Goal: Use online tool/utility: Use online tool/utility

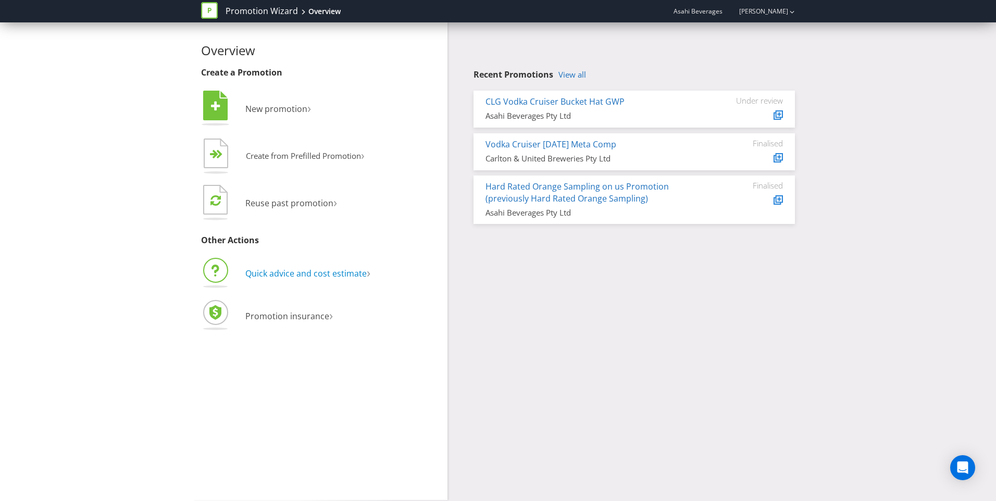
click at [282, 279] on span "Quick advice and cost estimate" at bounding box center [305, 273] width 121 height 11
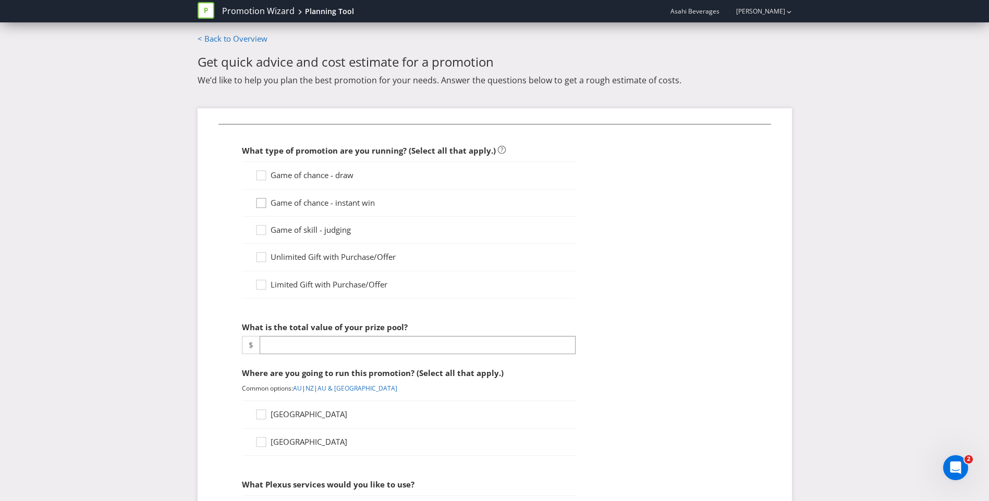
click at [264, 204] on icon at bounding box center [263, 205] width 16 height 16
click at [0, 0] on input "Game of chance - instant win" at bounding box center [0, 0] width 0 height 0
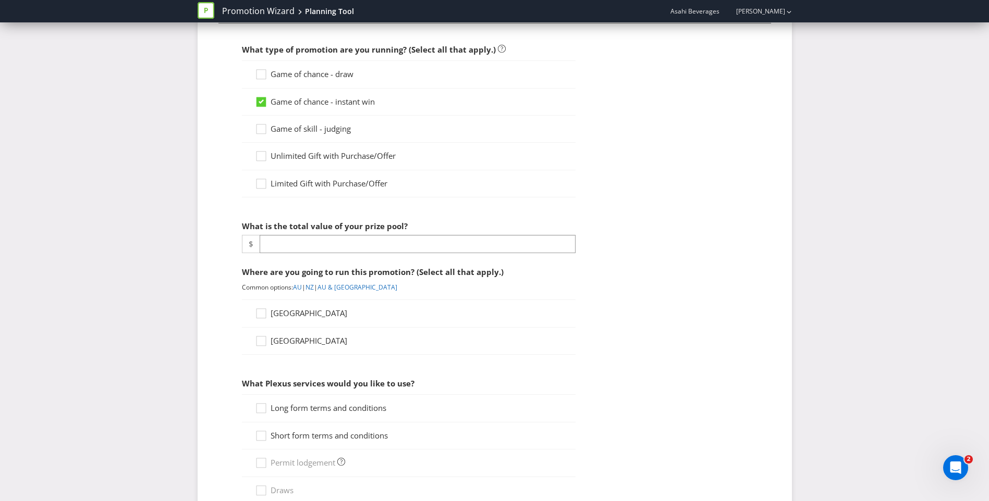
scroll to position [102, 0]
click at [299, 243] on input "number" at bounding box center [418, 243] width 316 height 18
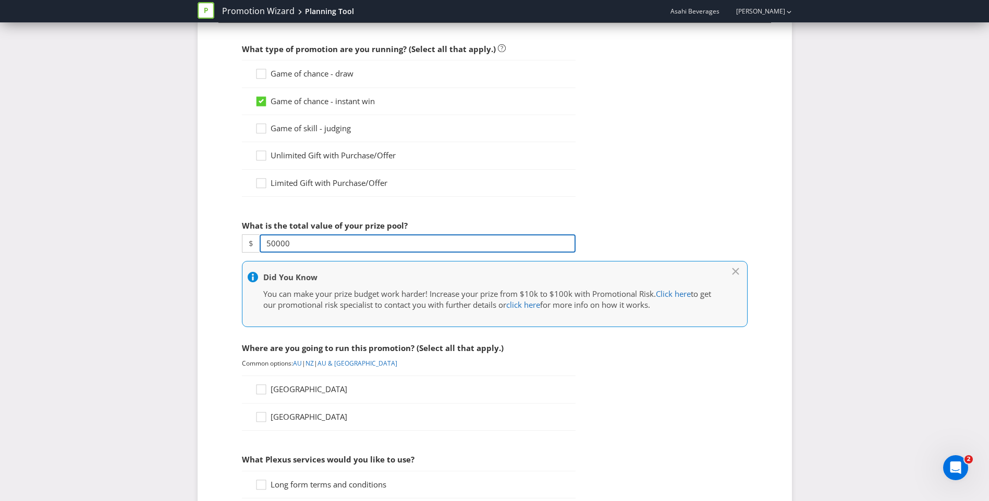
drag, startPoint x: 295, startPoint y: 248, endPoint x: 229, endPoint y: 244, distance: 66.3
click at [229, 244] on fieldset "What type of promotion are you running? (Select all that apply.) Game of chance…" at bounding box center [494, 453] width 552 height 863
click at [224, 267] on fieldset "What type of promotion are you running? (Select all that apply.) Game of chance…" at bounding box center [494, 453] width 552 height 863
click at [298, 247] on input "1000000" at bounding box center [418, 243] width 316 height 18
type input "100000"
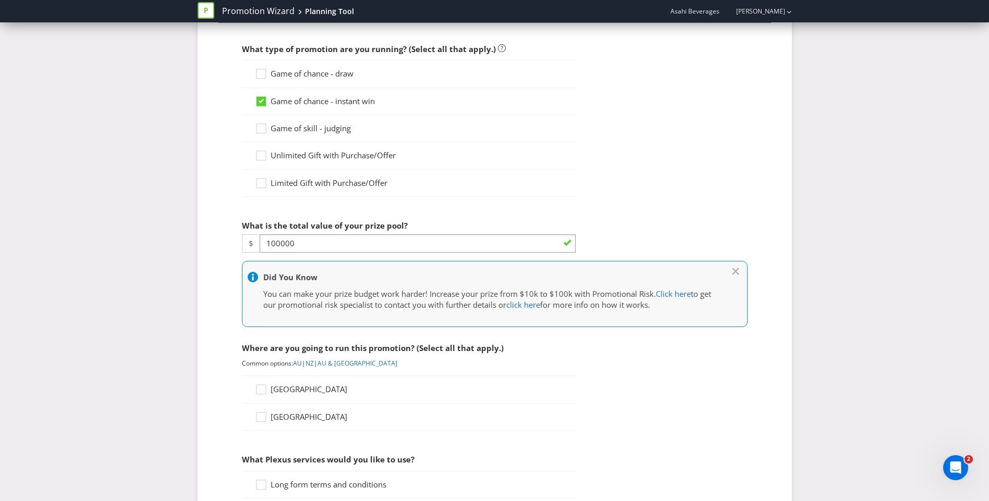
click at [224, 306] on fieldset "What type of promotion are you running? (Select all that apply.) Game of chance…" at bounding box center [494, 453] width 552 height 863
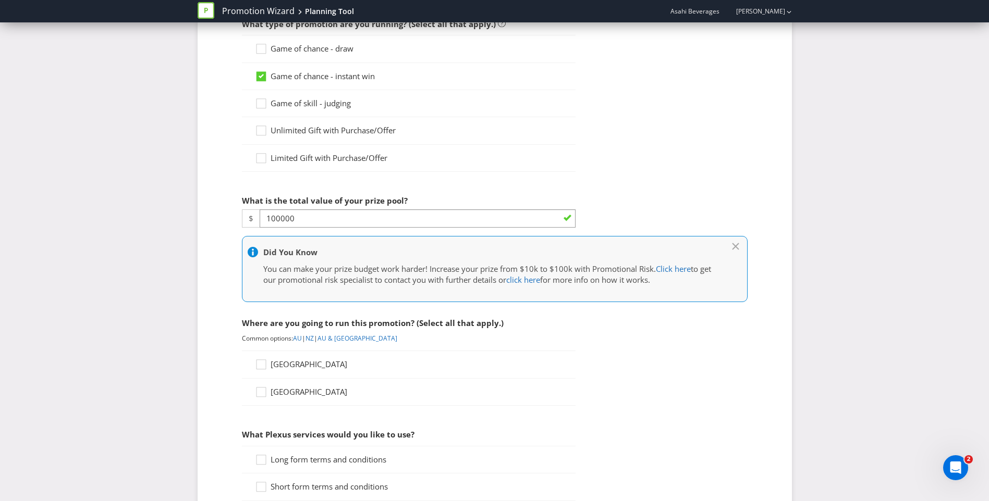
scroll to position [213, 0]
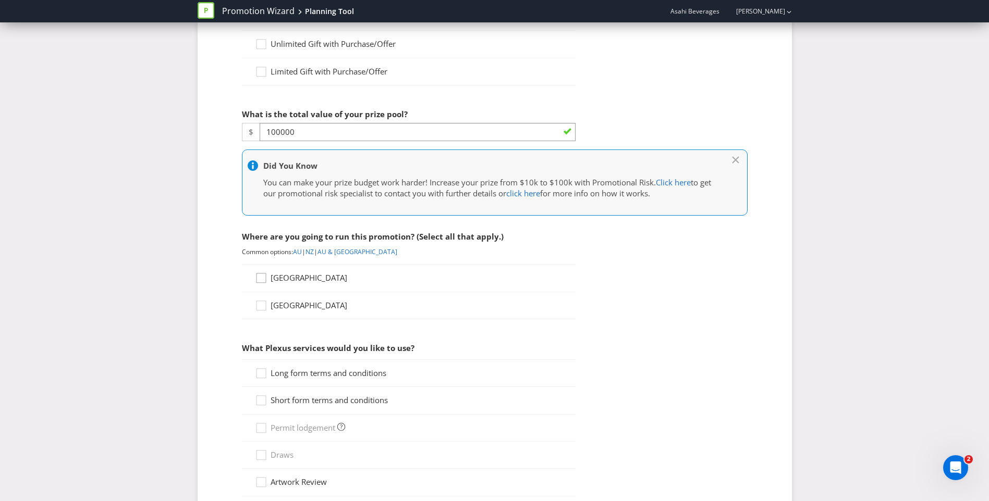
click at [263, 276] on div at bounding box center [260, 274] width 5 height 5
click at [0, 0] on input "[GEOGRAPHIC_DATA]" at bounding box center [0, 0] width 0 height 0
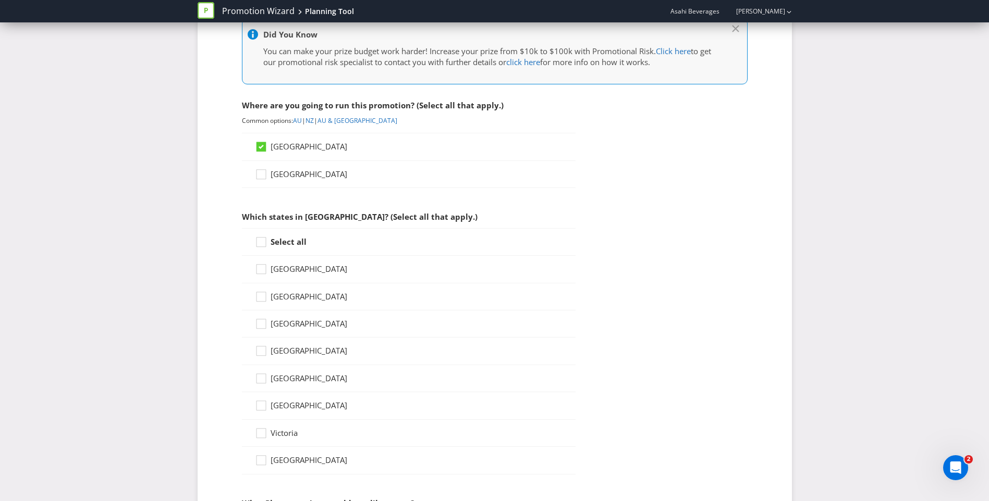
scroll to position [345, 0]
click at [266, 241] on icon at bounding box center [263, 244] width 16 height 16
click at [0, 0] on input "Select all" at bounding box center [0, 0] width 0 height 0
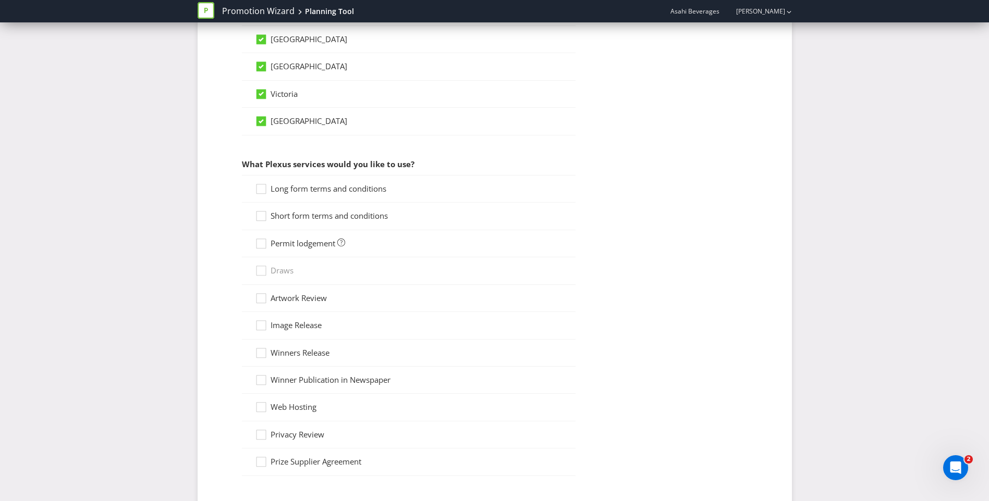
scroll to position [685, 0]
click at [261, 186] on div at bounding box center [260, 184] width 5 height 5
click at [0, 0] on input "Long form terms and conditions" at bounding box center [0, 0] width 0 height 0
drag, startPoint x: 257, startPoint y: 215, endPoint x: 262, endPoint y: 217, distance: 5.4
click at [262, 217] on icon at bounding box center [263, 217] width 16 height 16
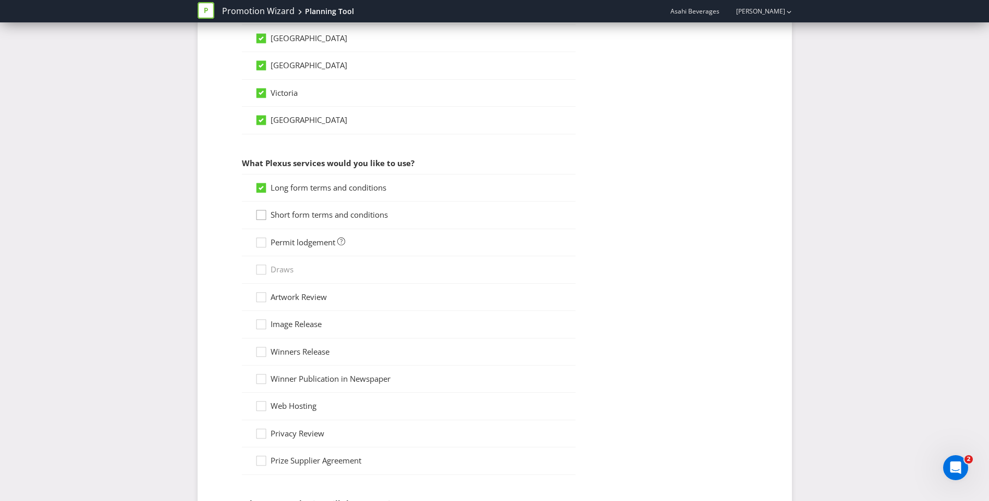
click at [0, 0] on input "Short form terms and conditions" at bounding box center [0, 0] width 0 height 0
click at [262, 217] on icon at bounding box center [260, 215] width 5 height 4
click at [0, 0] on input "Short form terms and conditions" at bounding box center [0, 0] width 0 height 0
click at [263, 217] on icon at bounding box center [263, 217] width 16 height 16
click at [0, 0] on input "Short form terms and conditions" at bounding box center [0, 0] width 0 height 0
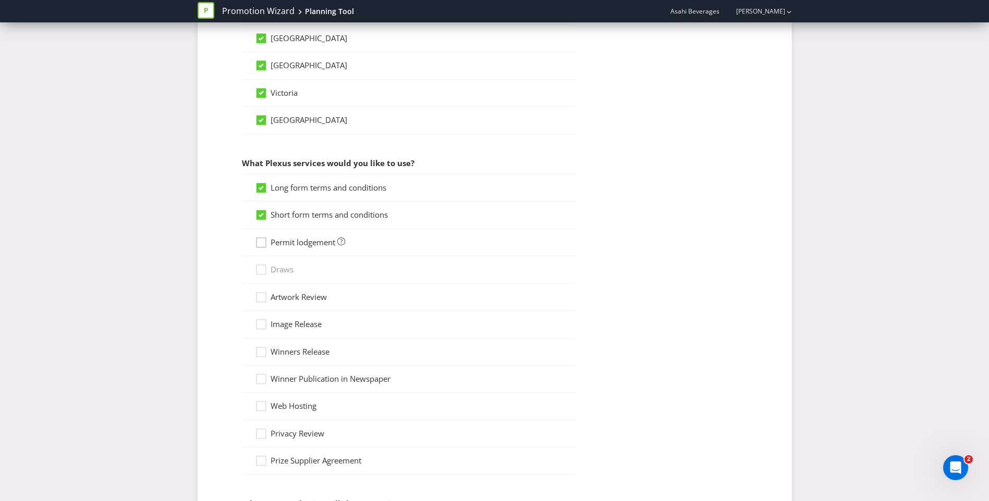
click at [261, 240] on div at bounding box center [260, 239] width 5 height 5
click at [0, 0] on input "Permit lodgement" at bounding box center [0, 0] width 0 height 0
click at [262, 299] on icon at bounding box center [263, 300] width 16 height 16
click at [0, 0] on input "Artwork Review" at bounding box center [0, 0] width 0 height 0
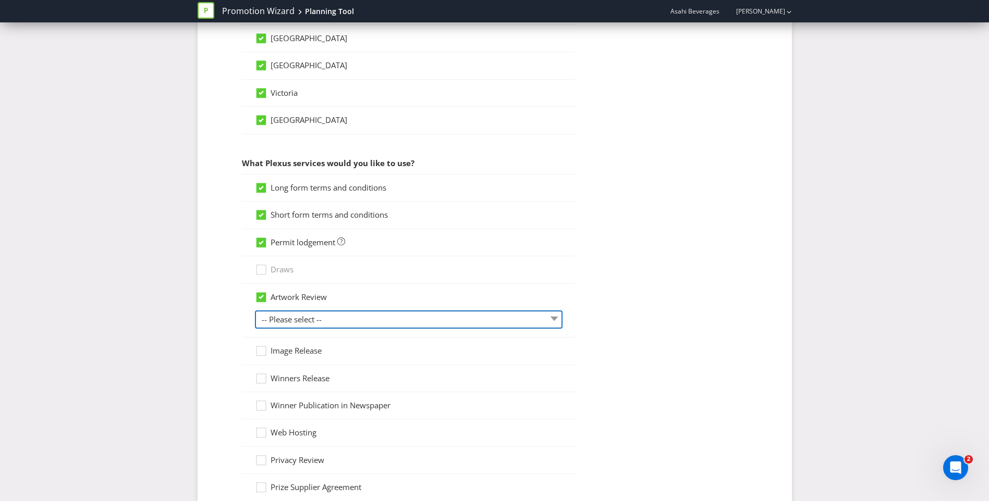
click at [288, 326] on select "-- Please select -- 1 piece 2-4 pieces (provided at same time) 5-7 pieces (prov…" at bounding box center [408, 320] width 307 height 18
click at [255, 311] on select "-- Please select -- 1 piece 2-4 pieces (provided at same time) 5-7 pieces (prov…" at bounding box center [408, 320] width 307 height 18
click at [359, 321] on select "-- Please select -- 1 piece 2-4 pieces (provided at same time) 5-7 pieces (prov…" at bounding box center [408, 320] width 307 height 18
select select "MARKETING_REVIEW_3"
click at [255, 311] on select "-- Please select -- 1 piece 2-4 pieces (provided at same time) 5-7 pieces (prov…" at bounding box center [408, 320] width 307 height 18
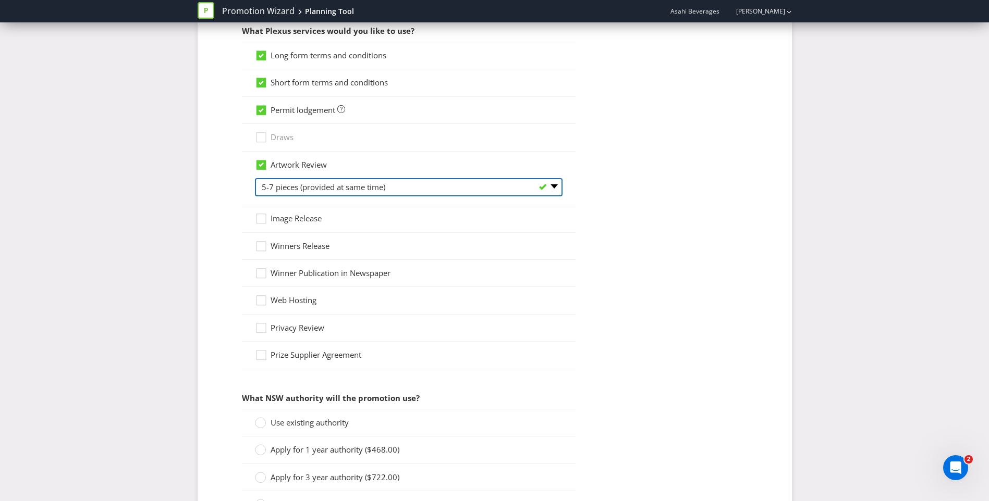
scroll to position [818, 0]
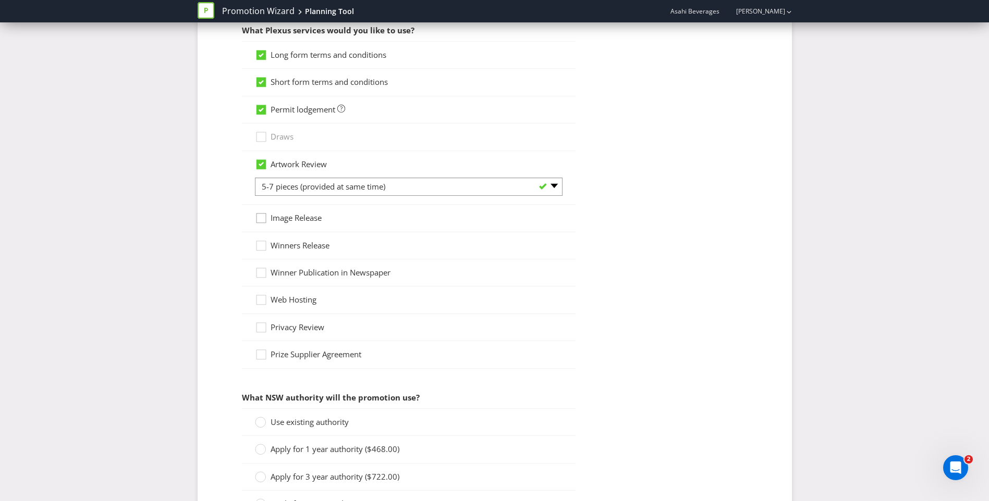
click at [257, 218] on icon at bounding box center [263, 221] width 16 height 16
click at [0, 0] on input "Image Release" at bounding box center [0, 0] width 0 height 0
click at [257, 248] on icon at bounding box center [263, 248] width 16 height 16
click at [0, 0] on input "Winners Release" at bounding box center [0, 0] width 0 height 0
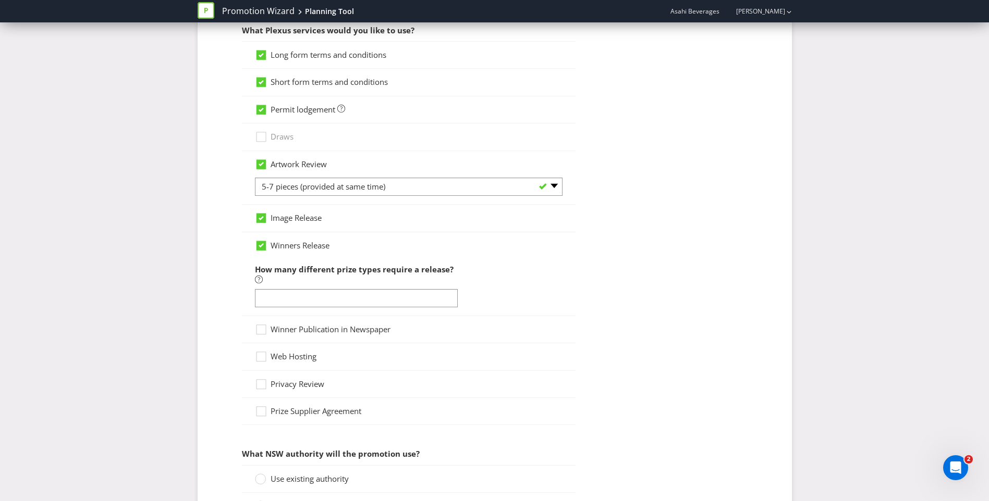
click at [262, 243] on div at bounding box center [260, 242] width 5 height 5
click at [0, 0] on input "Winners Release" at bounding box center [0, 0] width 0 height 0
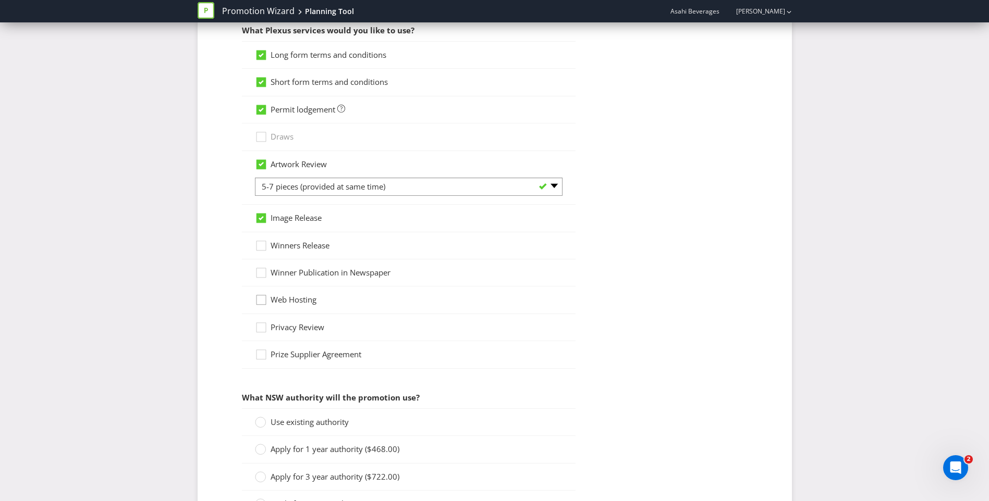
click at [262, 301] on icon at bounding box center [263, 302] width 16 height 16
click at [0, 0] on input "Web Hosting" at bounding box center [0, 0] width 0 height 0
click at [262, 248] on icon at bounding box center [263, 248] width 16 height 16
click at [0, 0] on input "Winners Release" at bounding box center [0, 0] width 0 height 0
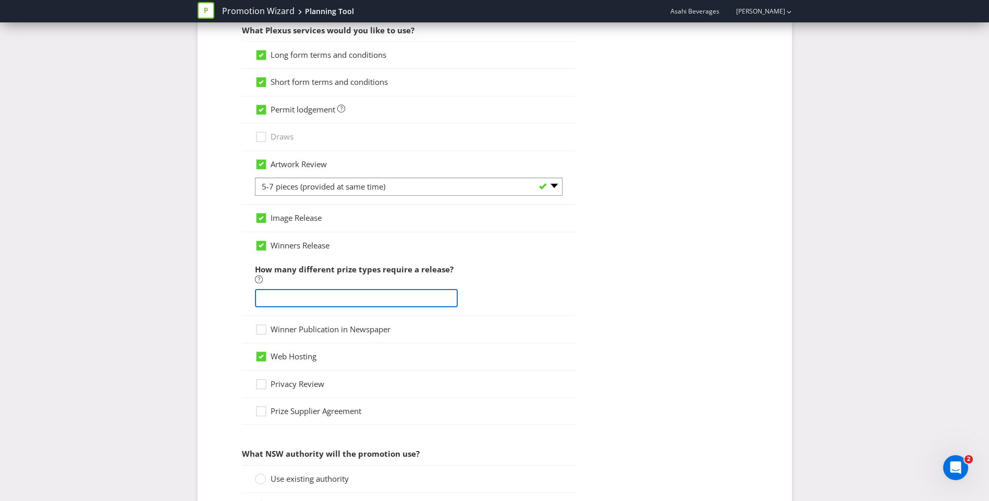
click at [306, 291] on input "number" at bounding box center [356, 298] width 203 height 18
type input "20"
click at [263, 331] on icon at bounding box center [263, 332] width 16 height 16
click at [0, 0] on input "Winner Publication in Newspaper" at bounding box center [0, 0] width 0 height 0
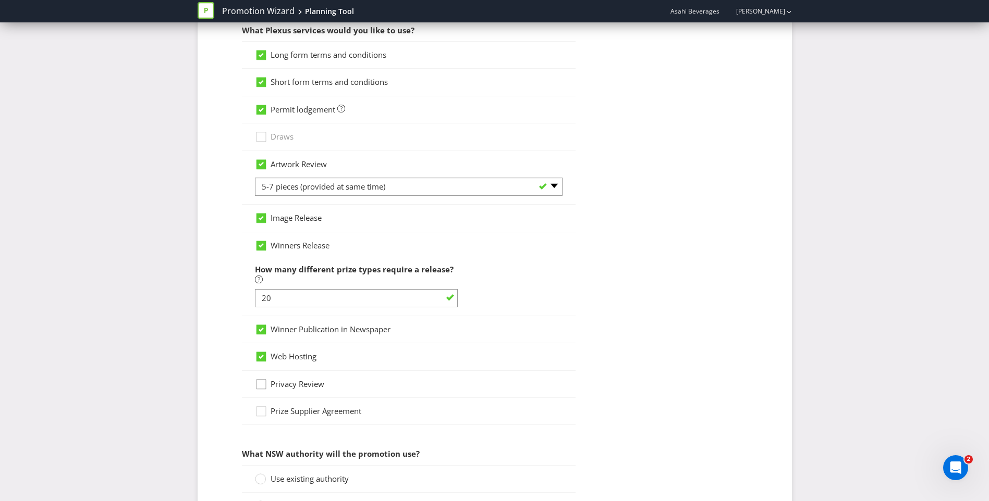
click at [261, 387] on icon at bounding box center [263, 387] width 16 height 16
click at [0, 0] on input "Privacy Review" at bounding box center [0, 0] width 0 height 0
click at [261, 411] on icon at bounding box center [263, 414] width 16 height 16
click at [0, 0] on input "Prize Supplier Agreement" at bounding box center [0, 0] width 0 height 0
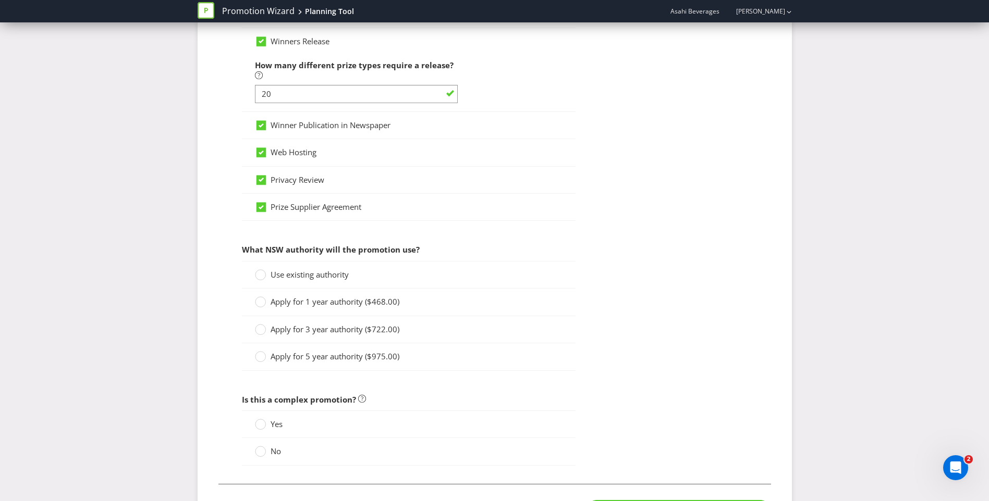
scroll to position [1026, 0]
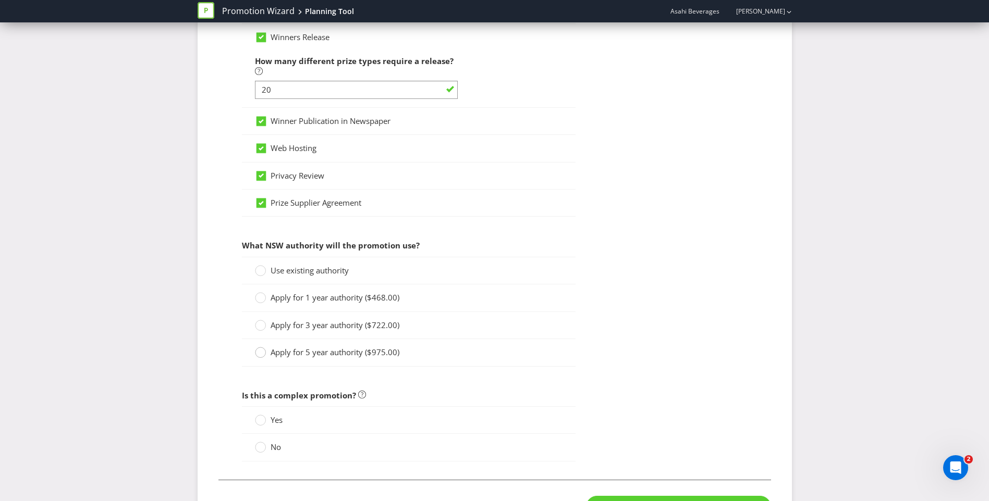
click at [258, 355] on circle at bounding box center [260, 353] width 10 height 10
click at [0, 0] on input "Apply for 5 year authority ($975.00)" at bounding box center [0, 0] width 0 height 0
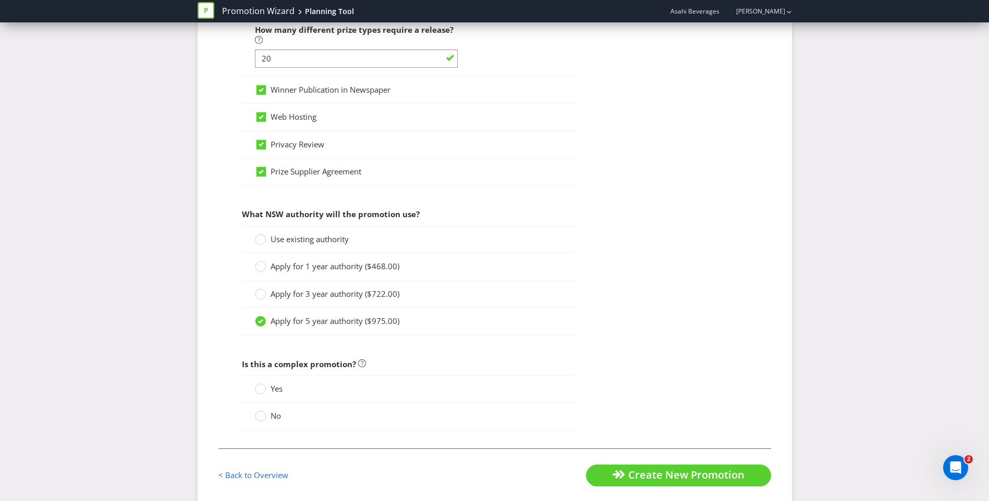
scroll to position [1074, 0]
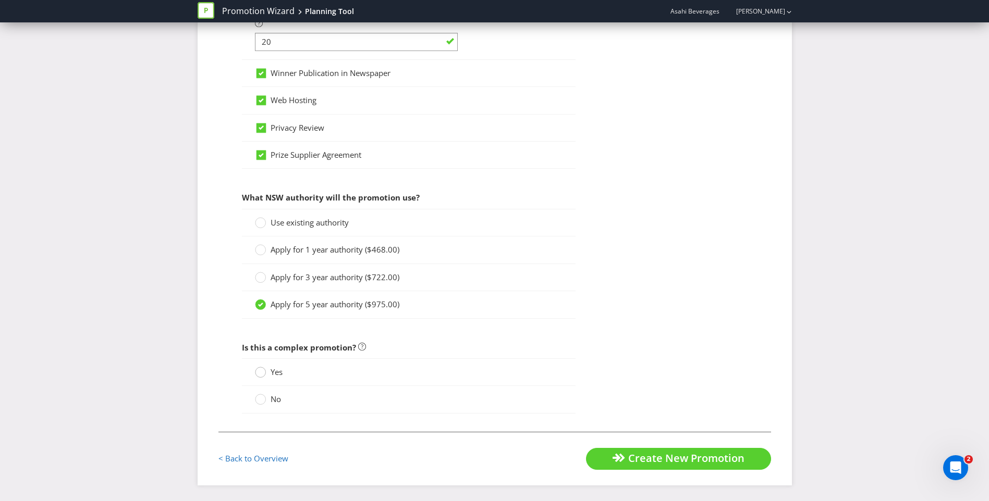
click at [260, 374] on circle at bounding box center [260, 372] width 10 height 10
click at [0, 0] on input "Yes" at bounding box center [0, 0] width 0 height 0
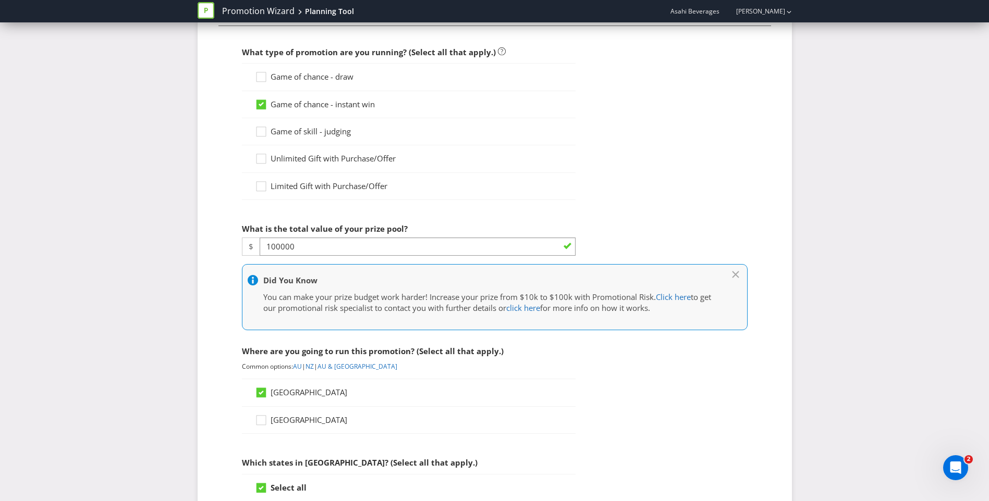
scroll to position [0, 0]
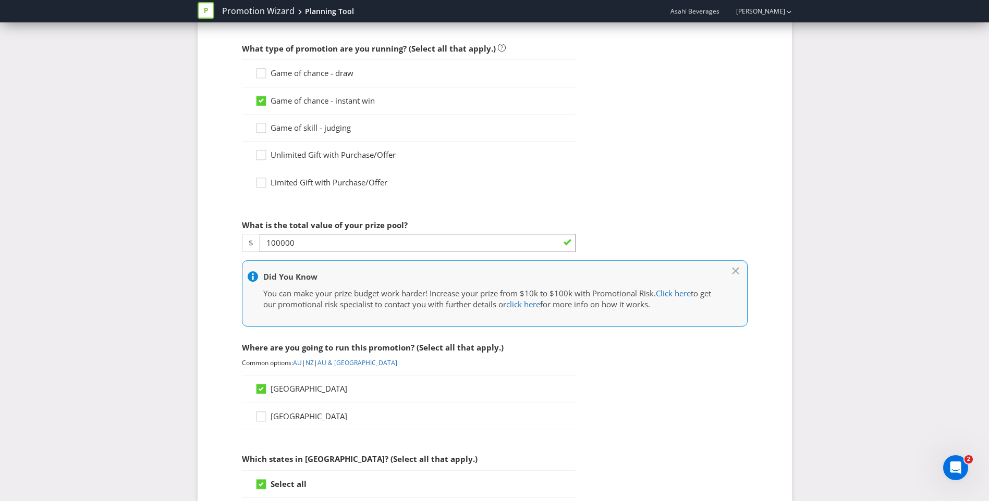
scroll to position [52, 0]
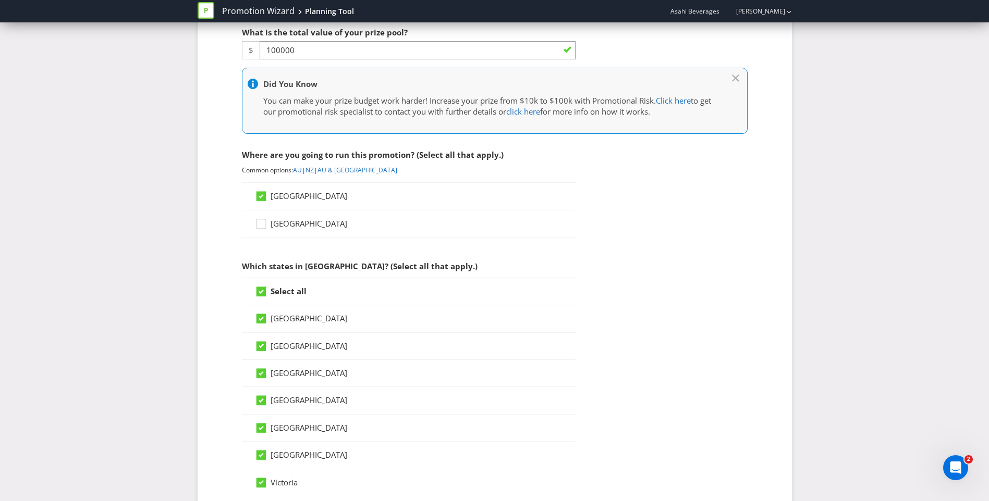
scroll to position [87, 0]
